Goal: Transaction & Acquisition: Purchase product/service

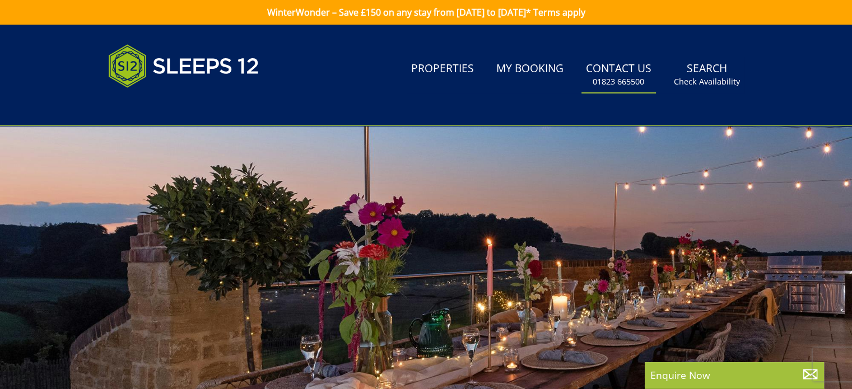
click at [617, 72] on link "Contact Us 01823 665500" at bounding box center [619, 75] width 75 height 36
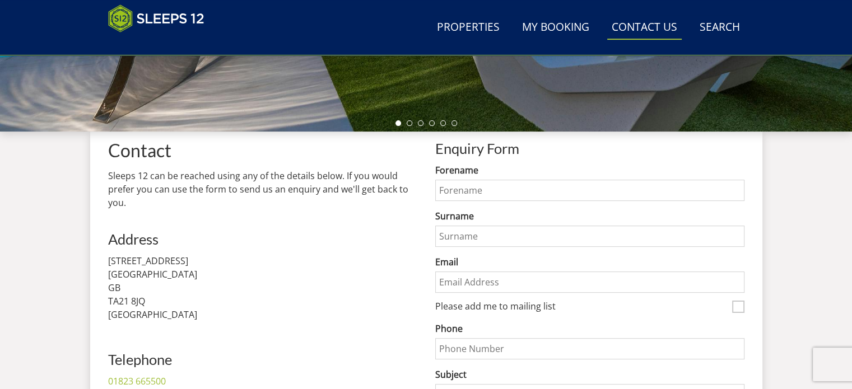
scroll to position [681, 0]
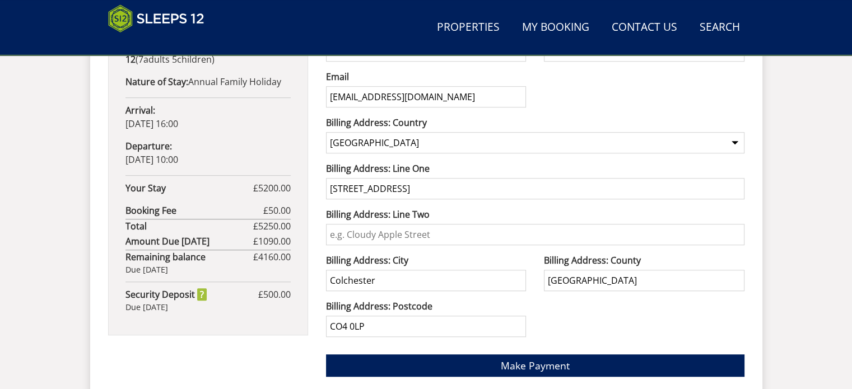
scroll to position [726, 0]
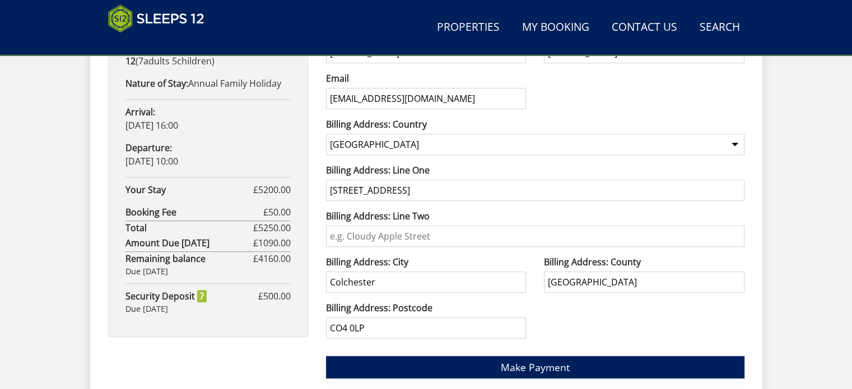
click at [545, 364] on span "Make Payment" at bounding box center [535, 367] width 69 height 13
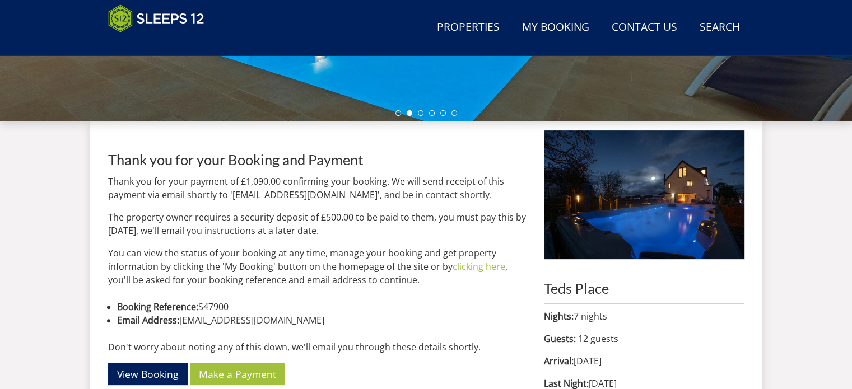
scroll to position [373, 0]
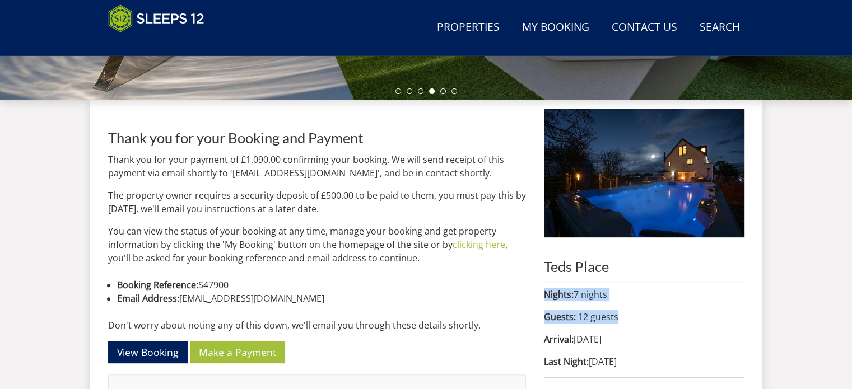
drag, startPoint x: 836, startPoint y: 258, endPoint x: 836, endPoint y: 317, distance: 58.8
click at [836, 317] on div "Search Menu Properties My Booking Contact Us 01823 665500 Search Check Availabi…" at bounding box center [426, 76] width 852 height 849
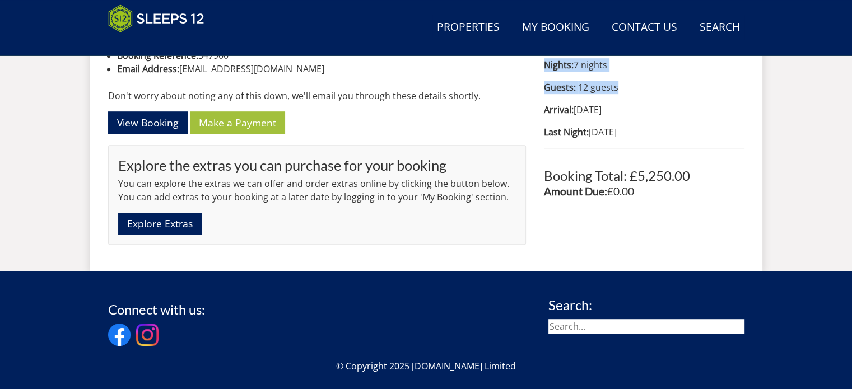
scroll to position [605, 0]
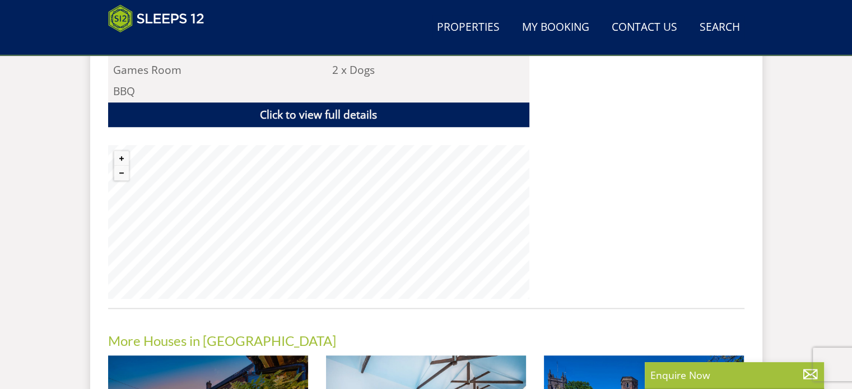
scroll to position [851, 0]
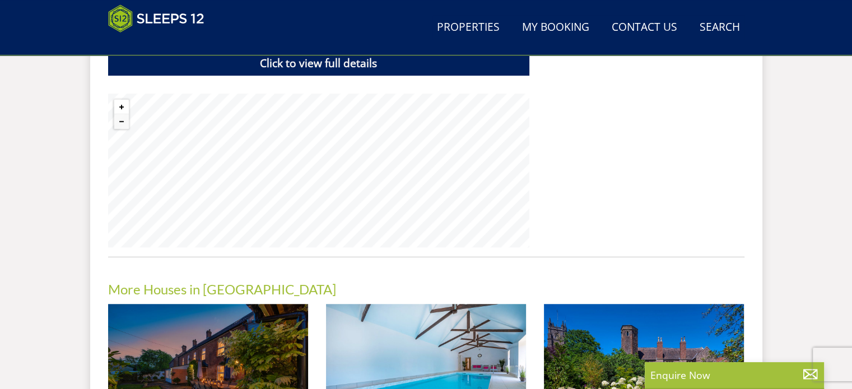
click at [119, 105] on button "Zoom in" at bounding box center [121, 107] width 15 height 15
click at [122, 120] on button "Zoom out" at bounding box center [121, 121] width 15 height 15
click at [119, 103] on button "Zoom in" at bounding box center [121, 107] width 15 height 15
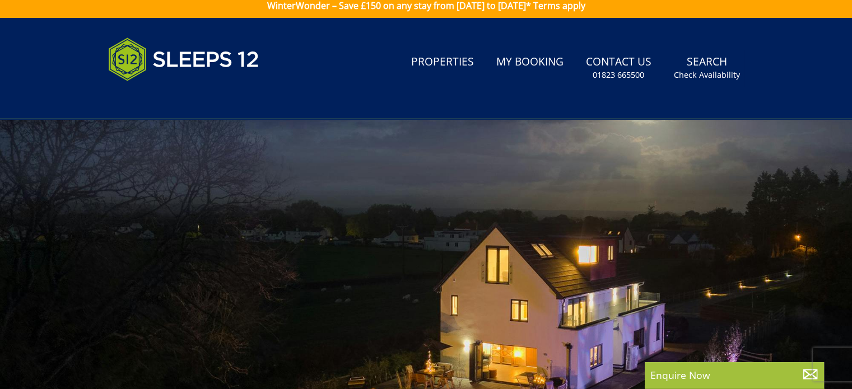
scroll to position [0, 0]
